Goal: Information Seeking & Learning: Learn about a topic

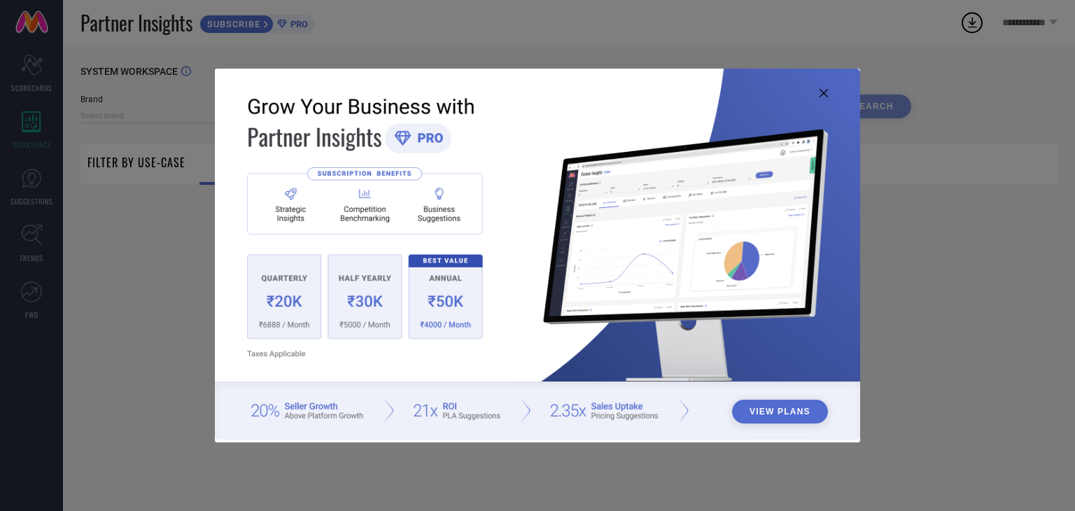
type input "1 STOP FASHION"
type input "All"
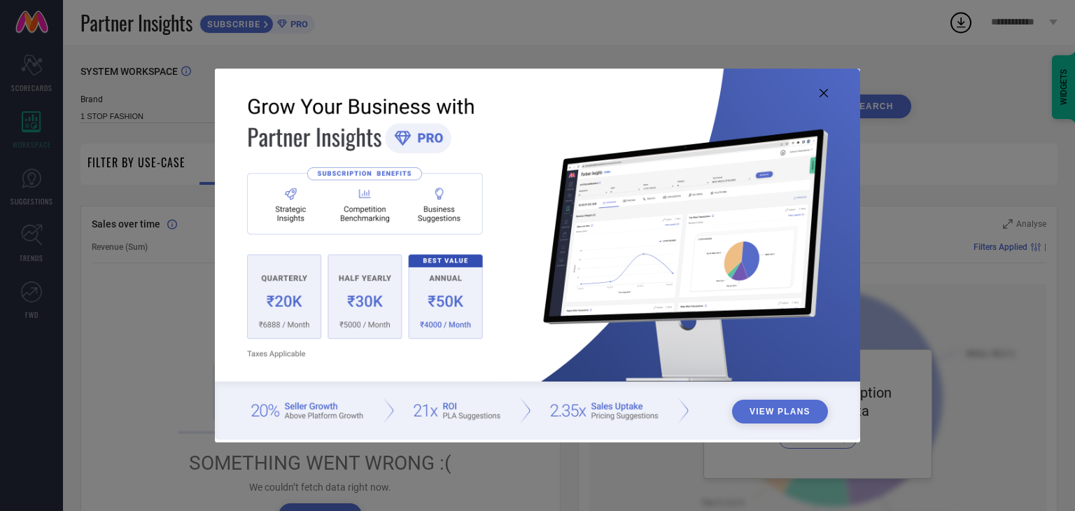
click at [823, 90] on icon at bounding box center [823, 93] width 8 height 8
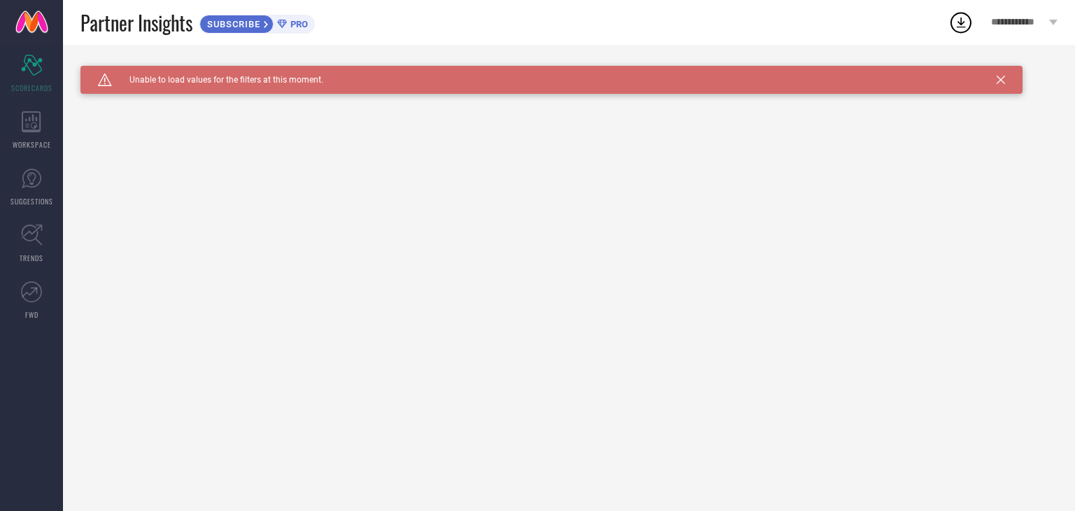
click at [999, 80] on icon at bounding box center [1000, 80] width 8 height 8
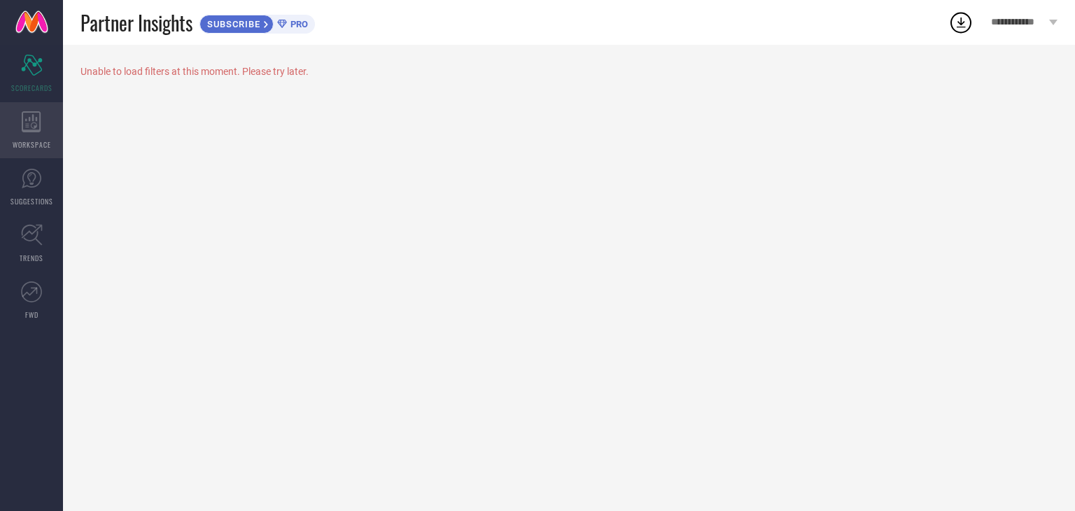
click at [18, 141] on span "WORKSPACE" at bounding box center [32, 144] width 38 height 10
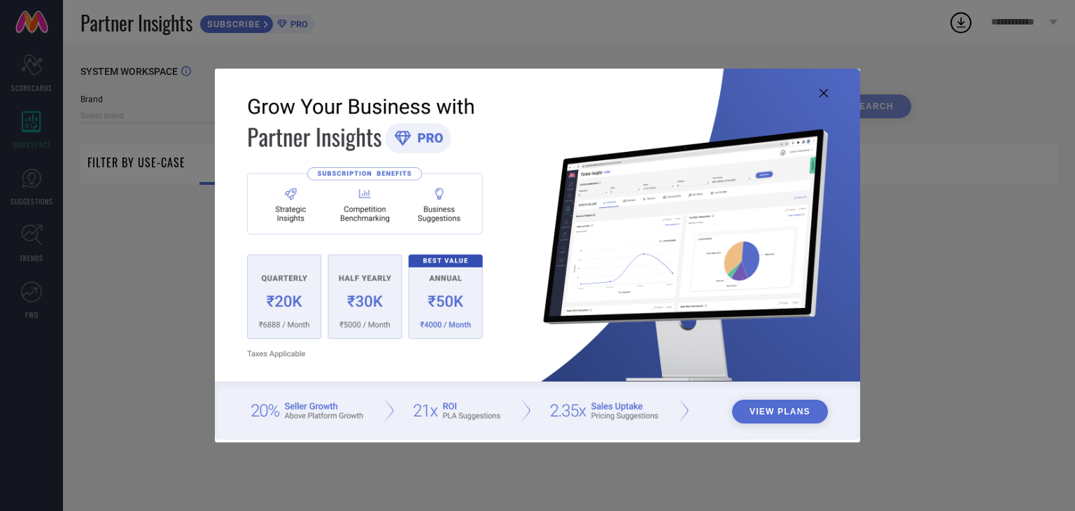
type input "1 STOP FASHION"
type input "All"
click at [821, 90] on icon at bounding box center [823, 93] width 8 height 8
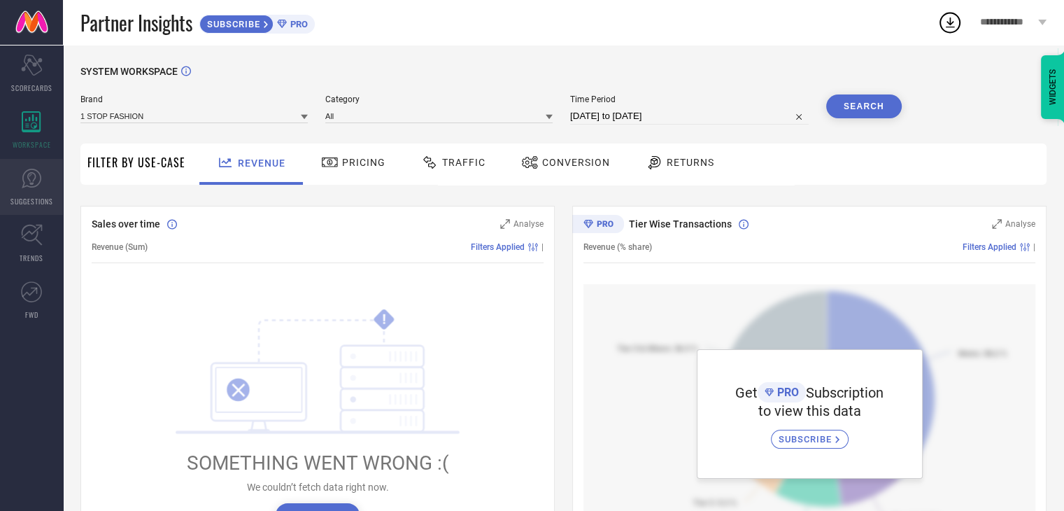
click at [33, 190] on link "SUGGESTIONS" at bounding box center [31, 187] width 63 height 56
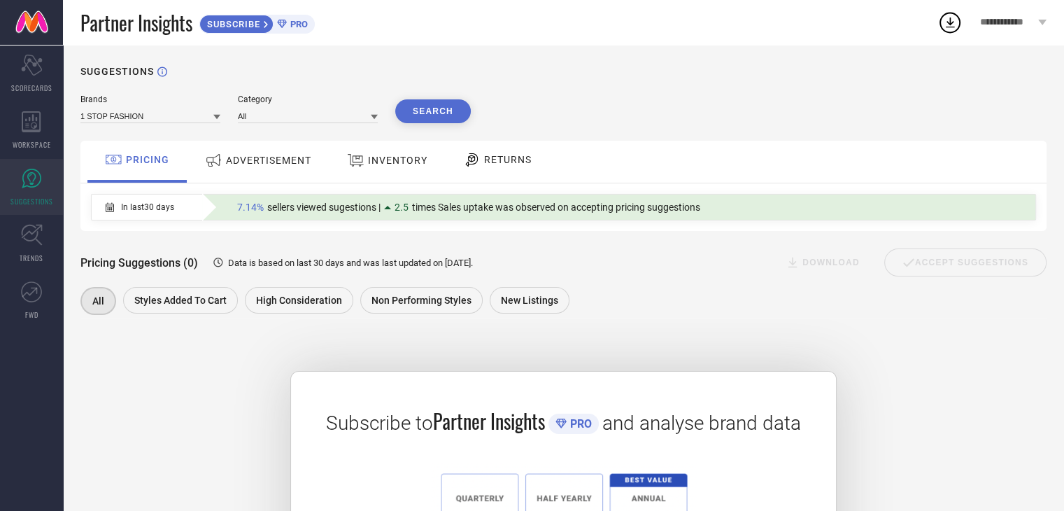
click at [509, 155] on span "RETURNS" at bounding box center [508, 159] width 48 height 11
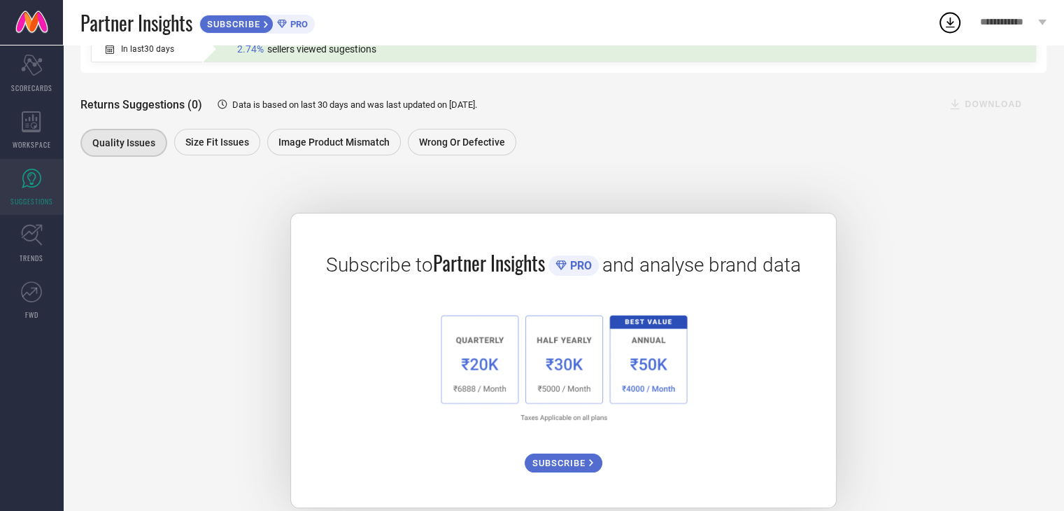
scroll to position [179, 0]
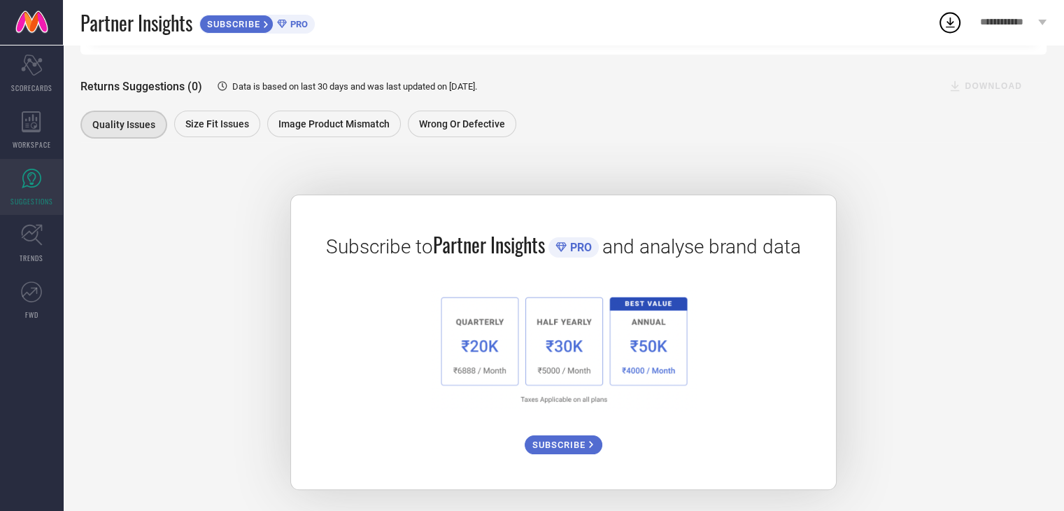
click at [671, 204] on div "Subscribe to Partner Insights PRO and analyse brand data SUBSCRIBE" at bounding box center [563, 342] width 546 height 295
click at [598, 195] on div "Subscribe to Partner Insights PRO and analyse brand data SUBSCRIBE" at bounding box center [563, 342] width 546 height 295
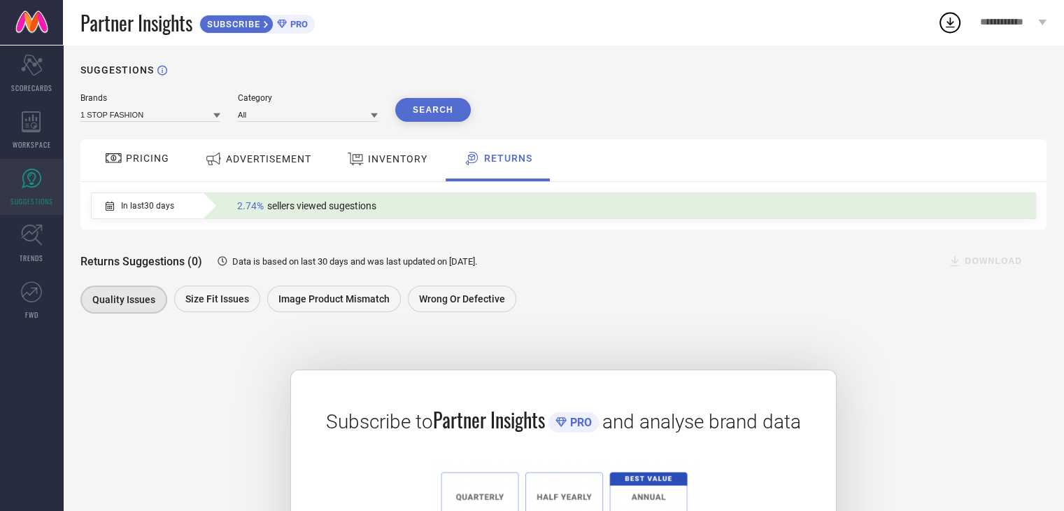
scroll to position [0, 0]
click at [236, 31] on div "SUBSCRIBE" at bounding box center [236, 24] width 74 height 19
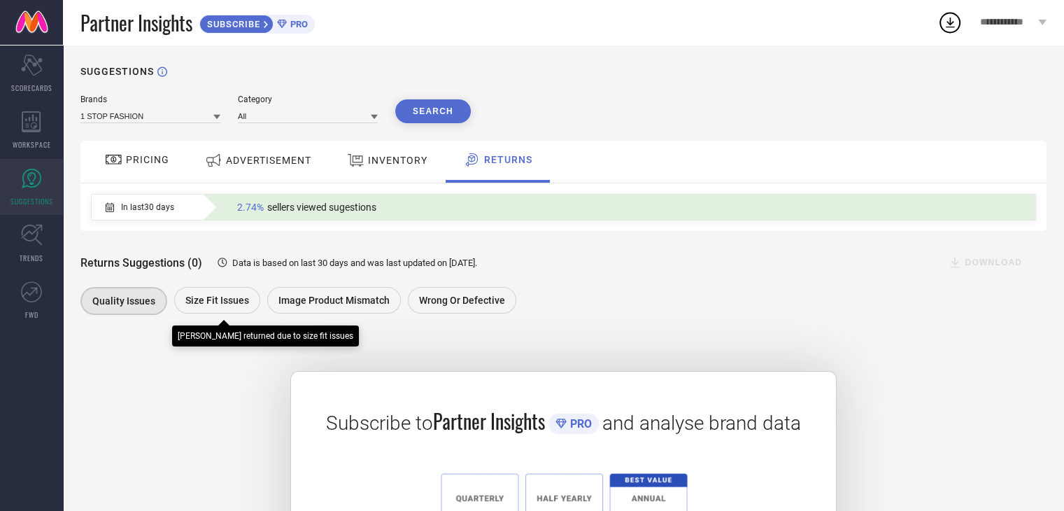
click at [203, 303] on span "Size fit issues" at bounding box center [217, 300] width 64 height 11
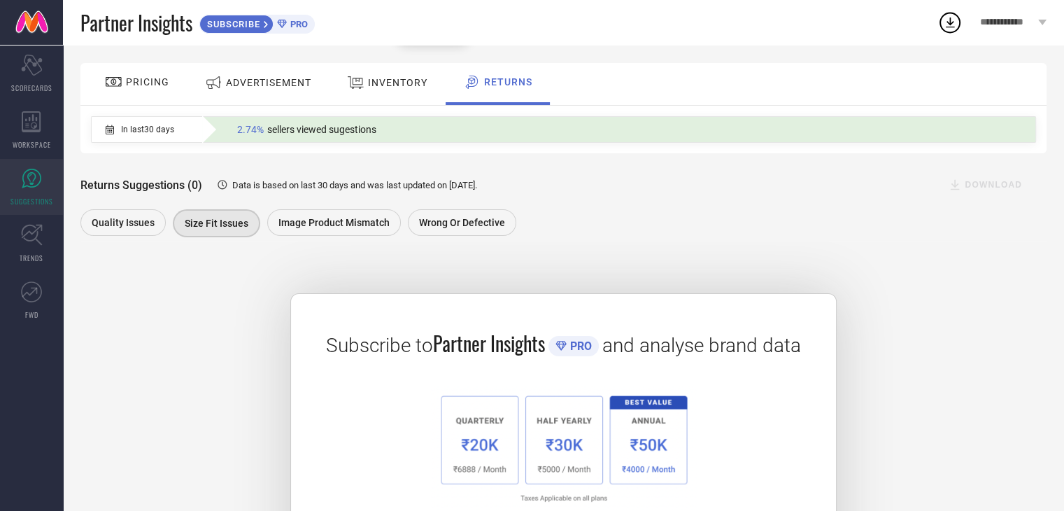
scroll to position [78, 0]
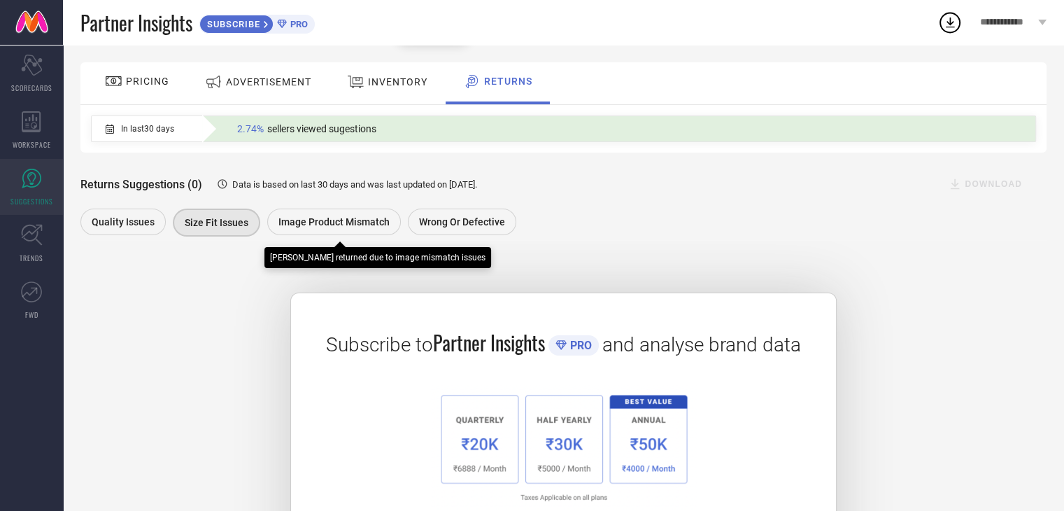
click at [316, 216] on div "Image product mismatch" at bounding box center [334, 222] width 134 height 27
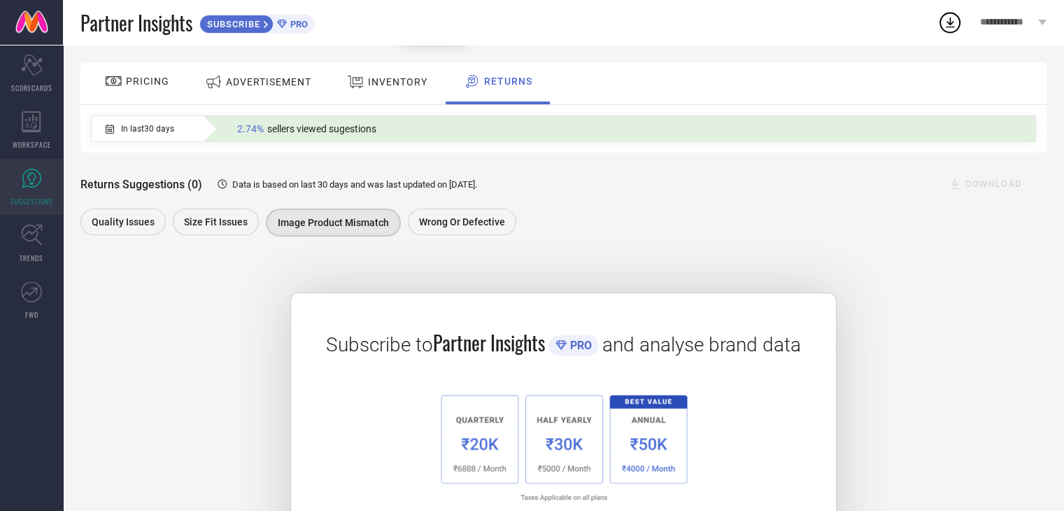
click at [458, 208] on div "Returns Suggestions (0) Data is based on last 30 days and was last updated on 2…" at bounding box center [563, 196] width 966 height 87
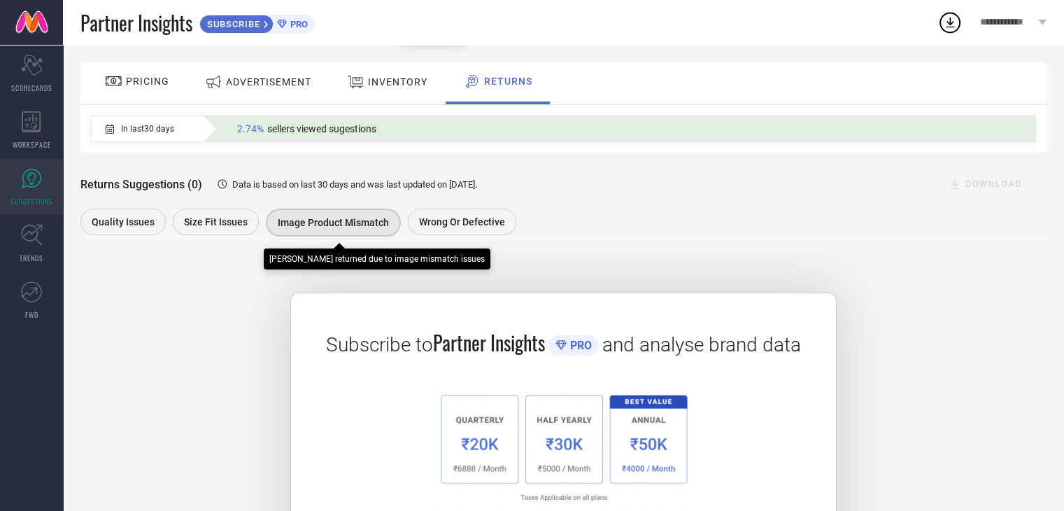
click at [280, 209] on div "Image product mismatch" at bounding box center [333, 223] width 135 height 28
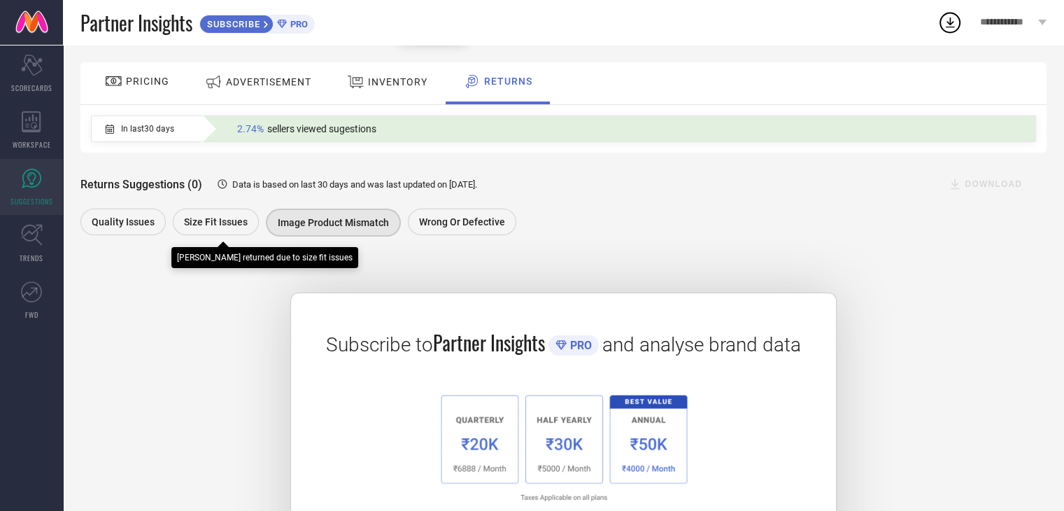
click at [207, 225] on span "Size fit issues" at bounding box center [216, 221] width 64 height 11
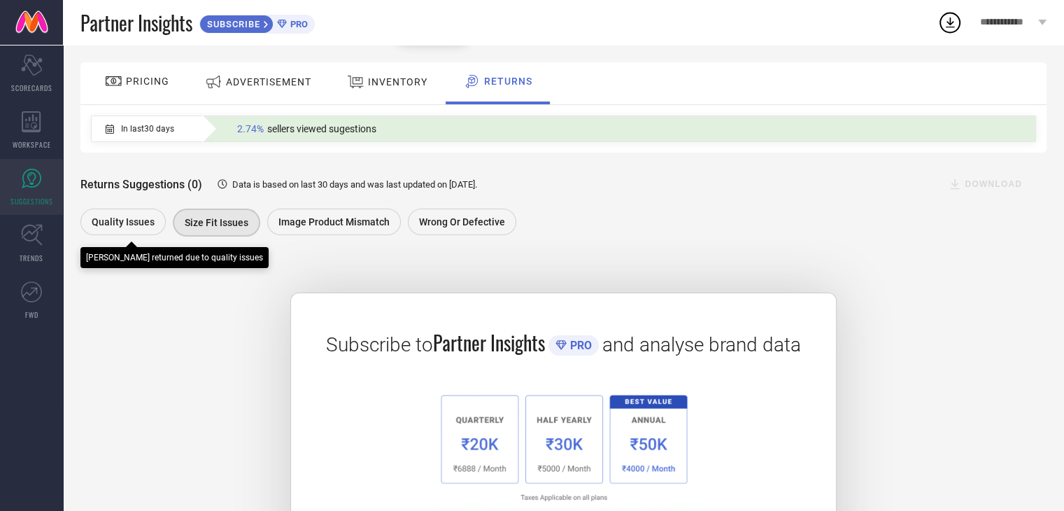
click at [139, 229] on div "Quality issues" at bounding box center [122, 222] width 85 height 27
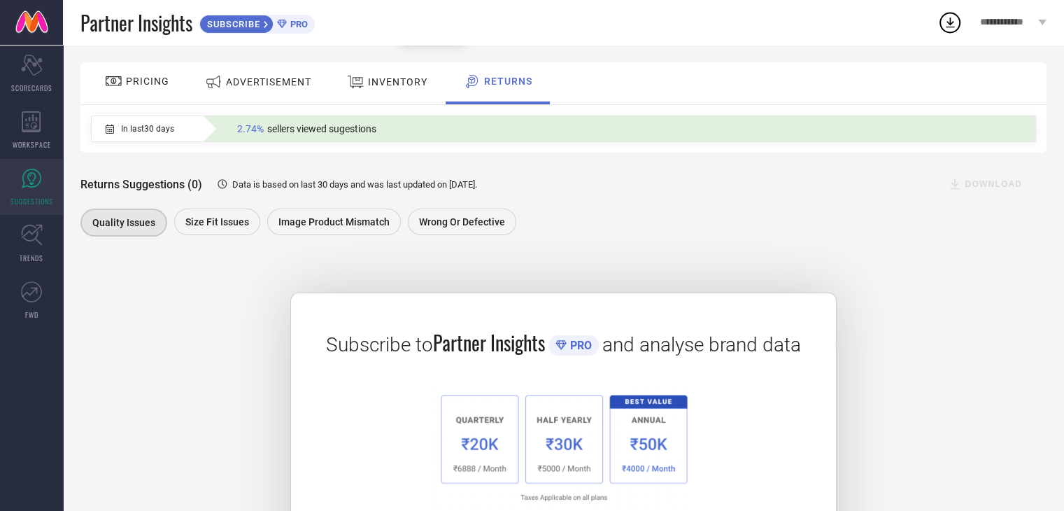
click at [132, 123] on div "In last 30 days" at bounding box center [140, 129] width 97 height 24
click at [216, 77] on icon at bounding box center [213, 82] width 17 height 18
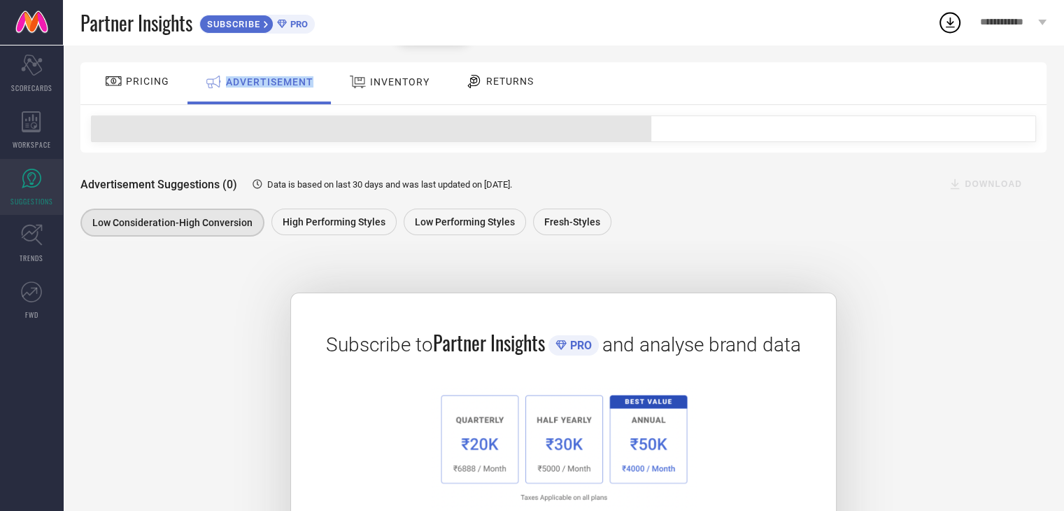
click at [216, 77] on icon at bounding box center [213, 82] width 17 height 18
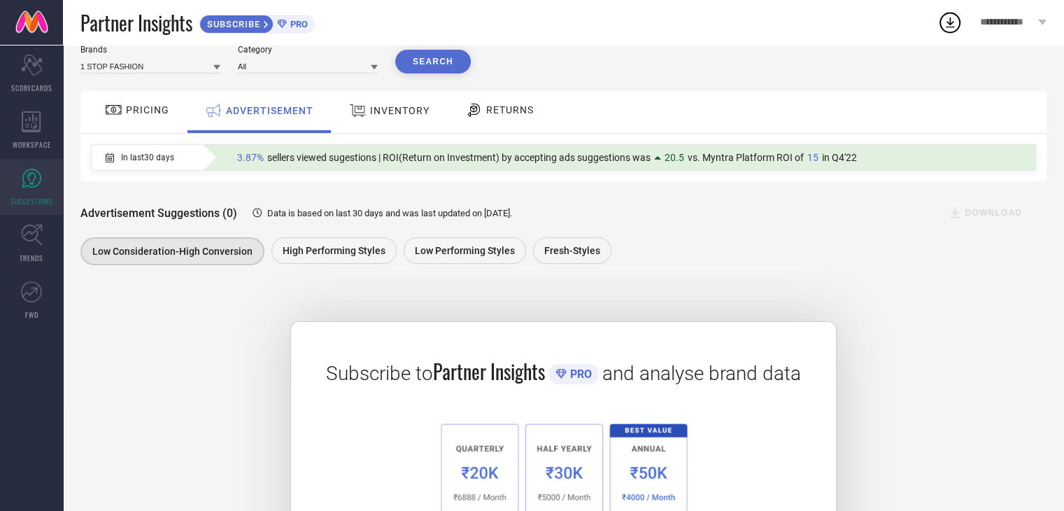
scroll to position [50, 0]
